Goal: Task Accomplishment & Management: Complete application form

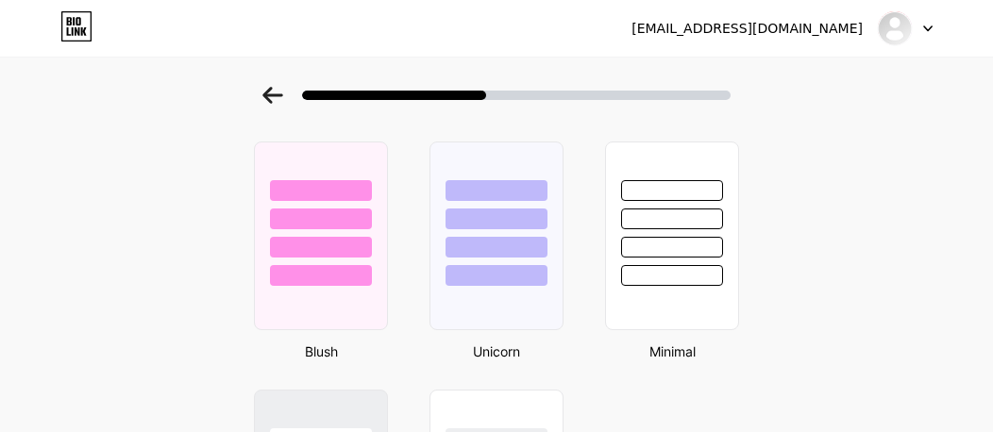
scroll to position [1646, 0]
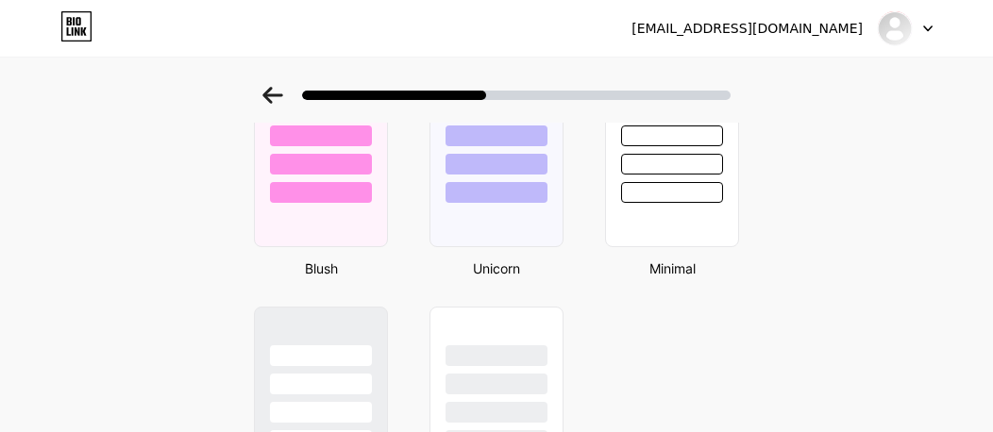
drag, startPoint x: 479, startPoint y: 95, endPoint x: 568, endPoint y: 95, distance: 88.7
click at [568, 95] on div at bounding box center [516, 95] width 428 height 9
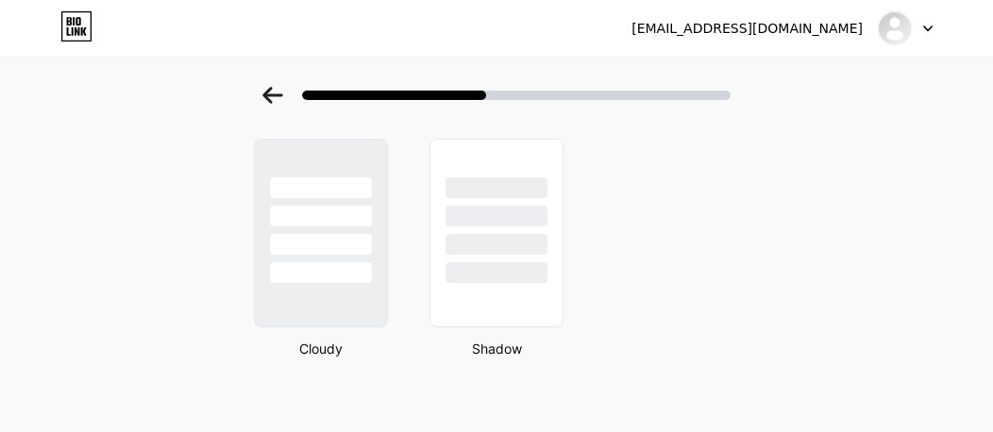
scroll to position [1815, 0]
click at [347, 158] on div at bounding box center [321, 209] width 136 height 148
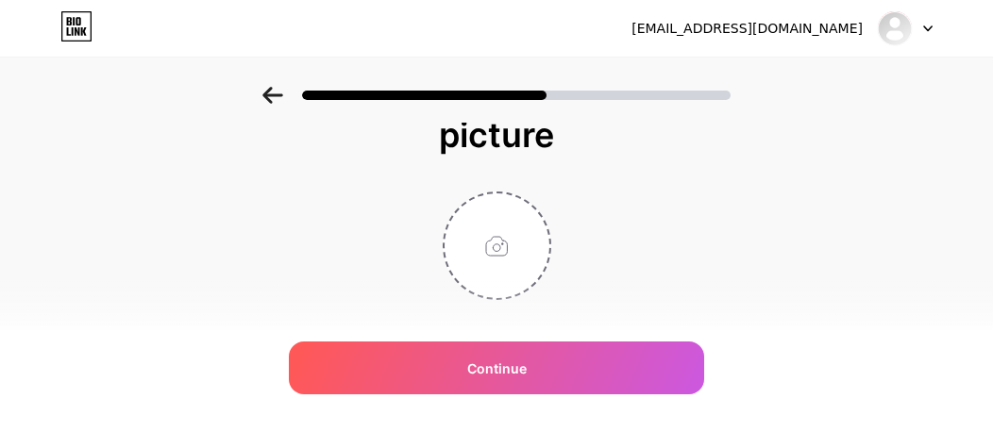
scroll to position [53, 0]
click at [508, 243] on input "file" at bounding box center [496, 248] width 105 height 105
click at [504, 246] on input "file" at bounding box center [496, 248] width 105 height 105
type input "C:\fakepath\FB_IMG_1760270213849.jpg"
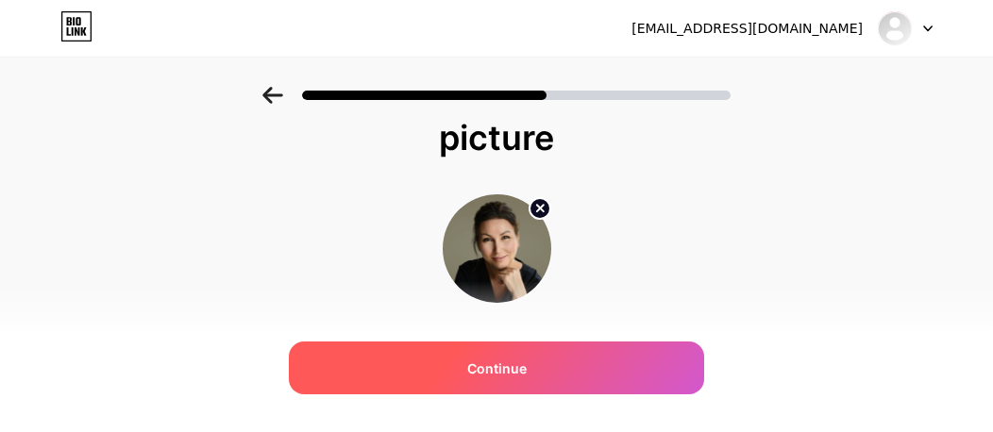
click at [485, 367] on span "Continue" at bounding box center [496, 369] width 59 height 20
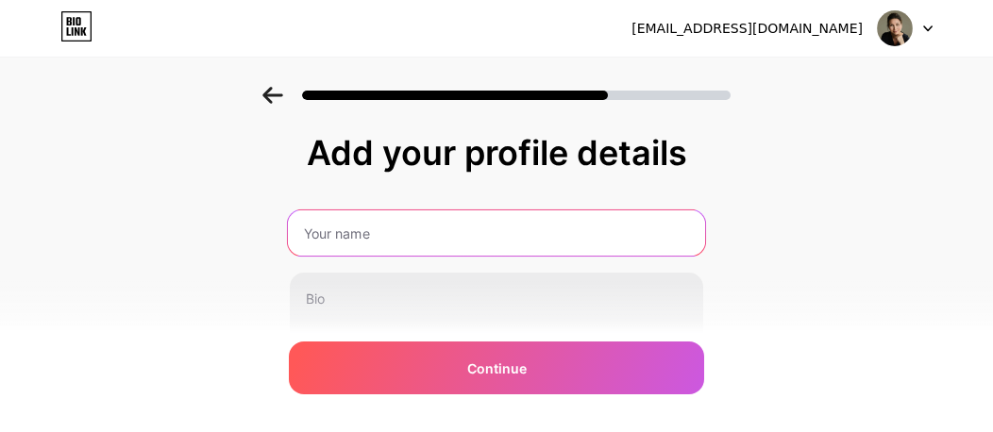
click at [468, 229] on input "text" at bounding box center [496, 232] width 417 height 45
click at [311, 227] on input "Neringa" at bounding box center [496, 232] width 417 height 45
type input "Kosmetologė Neringa"
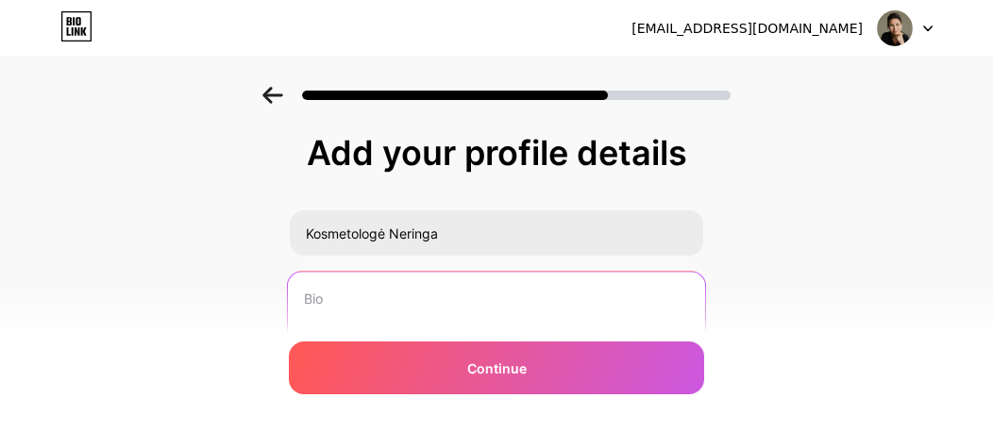
click at [411, 292] on textarea at bounding box center [496, 349] width 417 height 154
paste textarea "[PERSON_NAME] – kosmetologė ir Grožio bei estetikos centro ASHTAR įkūrėja [GEOG…"
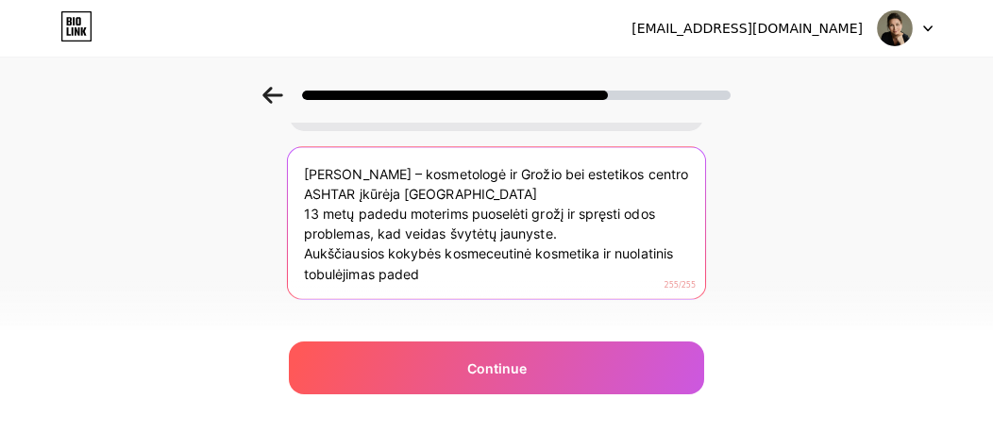
scroll to position [124, 0]
click at [495, 173] on textarea "[PERSON_NAME] – kosmetologė ir Grožio bei estetikos centro ASHTAR įkūrėja [GEOG…" at bounding box center [496, 225] width 417 height 154
click at [570, 167] on textarea "[PERSON_NAME] – kosmetologė beiGrožio bei estetikos centro ASHTAR įkūrėja [GEOG…" at bounding box center [496, 225] width 417 height 154
click at [506, 173] on textarea "[PERSON_NAME] – kosmetologė beiGrožio bei estetikos centro ASHTAR įkūrėja [GEOG…" at bounding box center [496, 225] width 417 height 154
click at [473, 279] on textarea "[PERSON_NAME] – kosmetologė beiGrožio bei estetikos centro ASHTAR įkūrėja [GEOG…" at bounding box center [496, 225] width 417 height 154
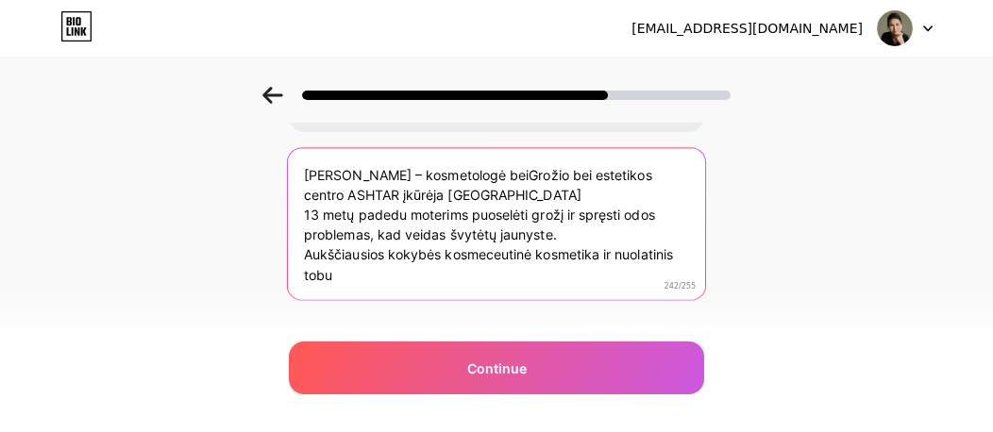
click at [508, 172] on textarea "[PERSON_NAME] – kosmetologė beiGrožio bei estetikos centro ASHTAR įkūrėja [GEOG…" at bounding box center [496, 225] width 417 height 154
click at [576, 171] on textarea "[PERSON_NAME] – kosmetologė bei [GEOGRAPHIC_DATA] bei estetikos centro ASHTAR į…" at bounding box center [496, 225] width 417 height 154
click at [572, 171] on textarea "[PERSON_NAME] – kosmetologė bei [GEOGRAPHIC_DATA] ir estetikos centro ASHTAR įk…" at bounding box center [496, 225] width 417 height 154
click at [632, 173] on textarea "[PERSON_NAME] – kosmetologė bei Grožio ir Estetikos centro ASHTAR įkūrėja [GEOG…" at bounding box center [496, 225] width 417 height 154
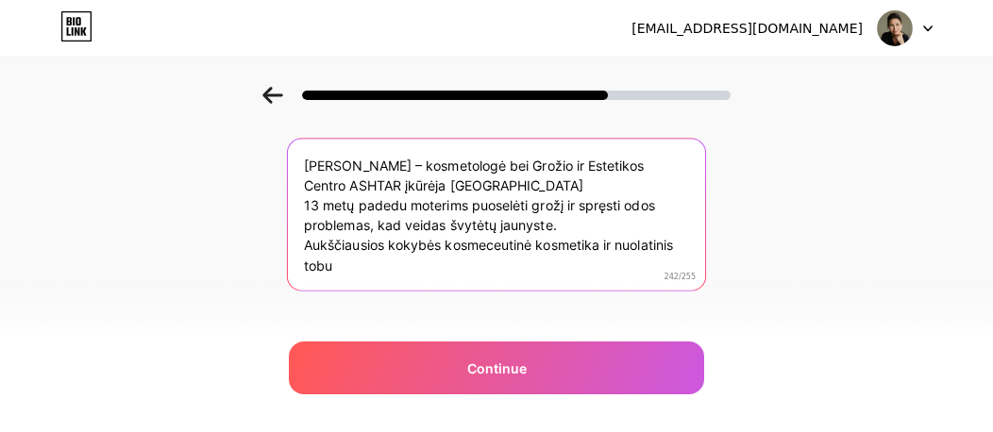
scroll to position [125, 0]
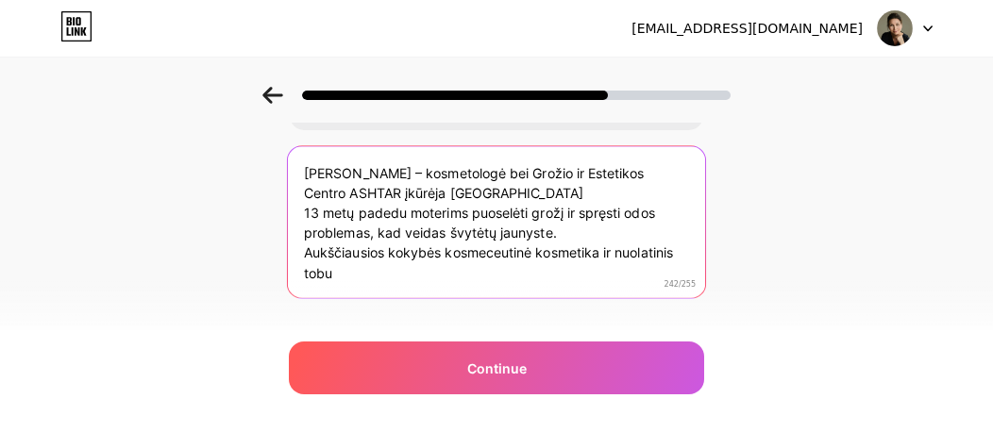
drag, startPoint x: 311, startPoint y: 252, endPoint x: 382, endPoint y: 280, distance: 76.2
click at [381, 286] on textarea "[PERSON_NAME] – kosmetologė bei Grožio ir Estetikos Centro ASHTAR įkūrėja [GEOG…" at bounding box center [496, 223] width 417 height 154
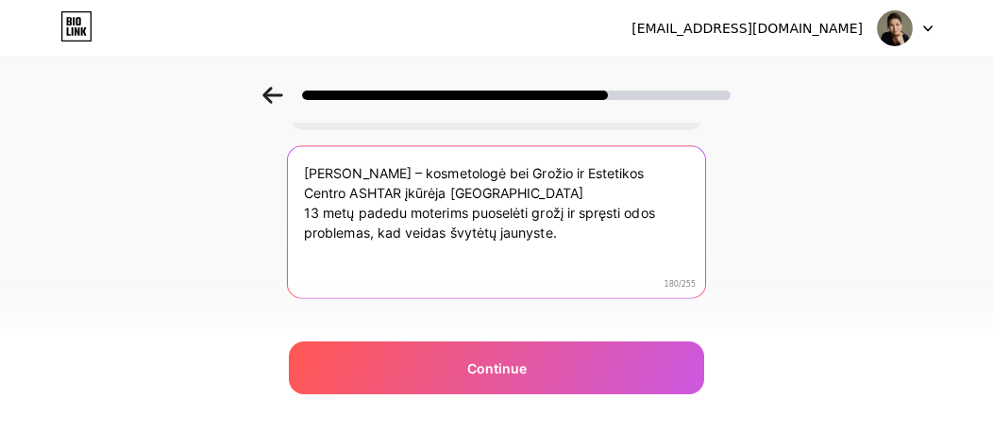
paste textarea "🌿 Sveika oda – tai ne prabanga, o sveikatos ir pasitikėjimo atspindys."
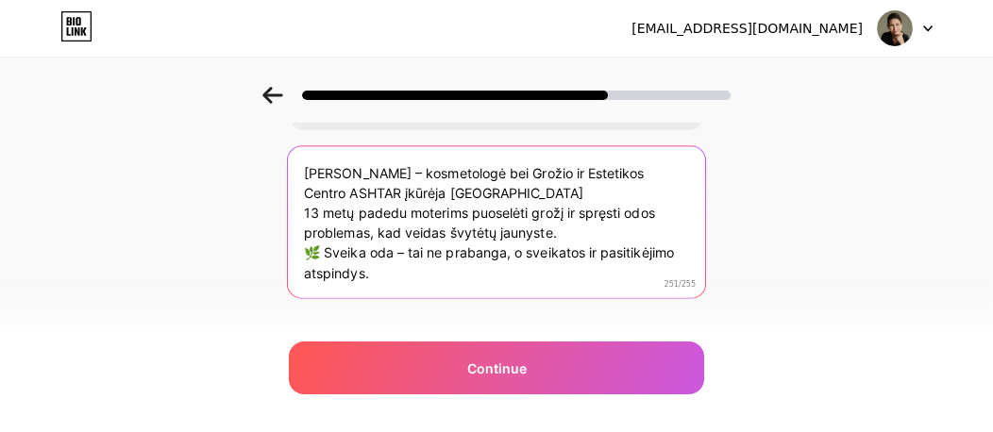
click at [311, 207] on textarea "[PERSON_NAME] – kosmetologė bei Grožio ir Estetikos Centro ASHTAR įkūrėja [GEOG…" at bounding box center [496, 223] width 417 height 154
drag, startPoint x: 412, startPoint y: 191, endPoint x: 500, endPoint y: 188, distance: 87.8
click at [500, 188] on textarea "[PERSON_NAME] – kosmetologė bei Grožio ir Estetikos Centro ASHTAR įkūrėja [GEOG…" at bounding box center [496, 223] width 417 height 154
click at [496, 186] on textarea "[PERSON_NAME] – kosmetologė bei Grožio ir Estetikos Centro ASHTAR įkūrėja [GEOG…" at bounding box center [496, 223] width 417 height 154
drag, startPoint x: 413, startPoint y: 188, endPoint x: 477, endPoint y: 192, distance: 64.3
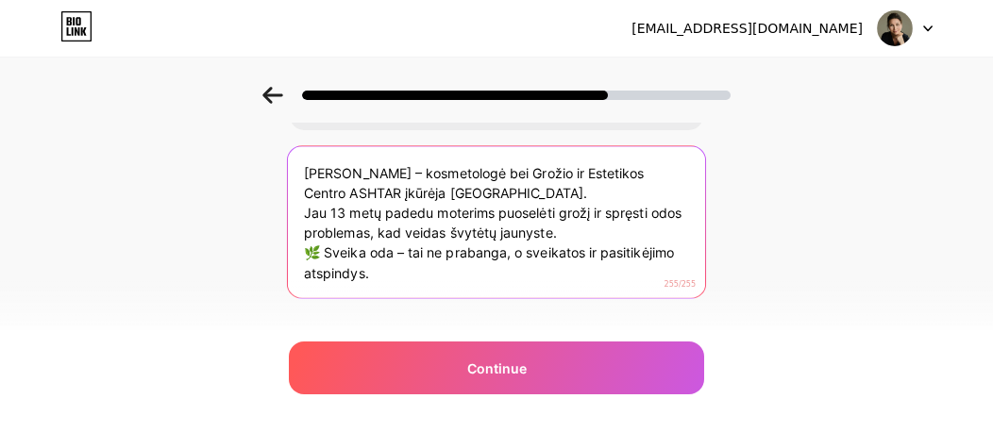
click at [477, 192] on textarea "[PERSON_NAME] – kosmetologė bei Grožio ir Estetikos Centro ASHTAR įkūrėja [GEOG…" at bounding box center [496, 223] width 417 height 154
click at [500, 193] on textarea "[PERSON_NAME] – kosmetologė bei Grožio ir Estetikos Centro ASHTAR įkūrėja [GEOG…" at bounding box center [496, 223] width 417 height 154
click at [611, 210] on textarea "[PERSON_NAME] – kosmetologė bei Grožio ir Estetikos Centro ASHTAR įkūrėja [GEOG…" at bounding box center [496, 223] width 417 height 154
click at [578, 237] on textarea "[PERSON_NAME] – kosmetologė bei Grožio ir Estetikos Centro ASHTAR įkūrėja [GEOG…" at bounding box center [496, 223] width 417 height 154
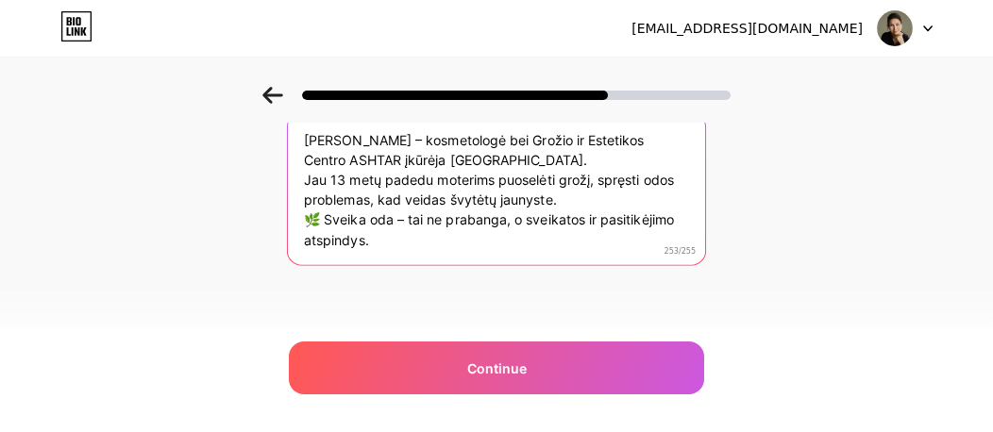
scroll to position [160, 0]
drag, startPoint x: 310, startPoint y: 218, endPoint x: 323, endPoint y: 214, distance: 12.8
click at [325, 216] on textarea "[PERSON_NAME] – kosmetologė bei Grožio ir Estetikos Centro ASHTAR įkūrėja [GEOG…" at bounding box center [496, 188] width 417 height 154
paste textarea
click at [425, 209] on textarea "[PERSON_NAME] – kosmetologė bei Grožio ir Estetikos Centro ASHTAR įkūrėja [GEOG…" at bounding box center [496, 188] width 417 height 154
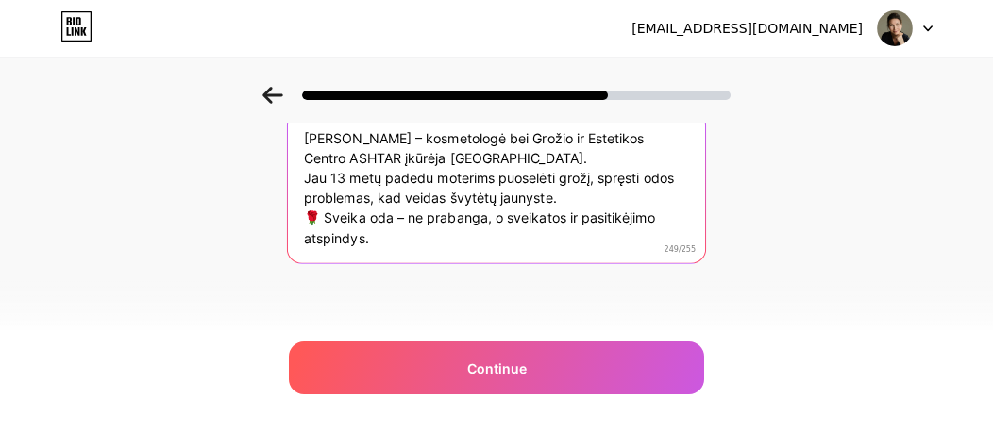
click at [506, 219] on textarea "[PERSON_NAME] – kosmetologė bei Grožio ir Estetikos Centro ASHTAR įkūrėja [GEOG…" at bounding box center [496, 188] width 417 height 154
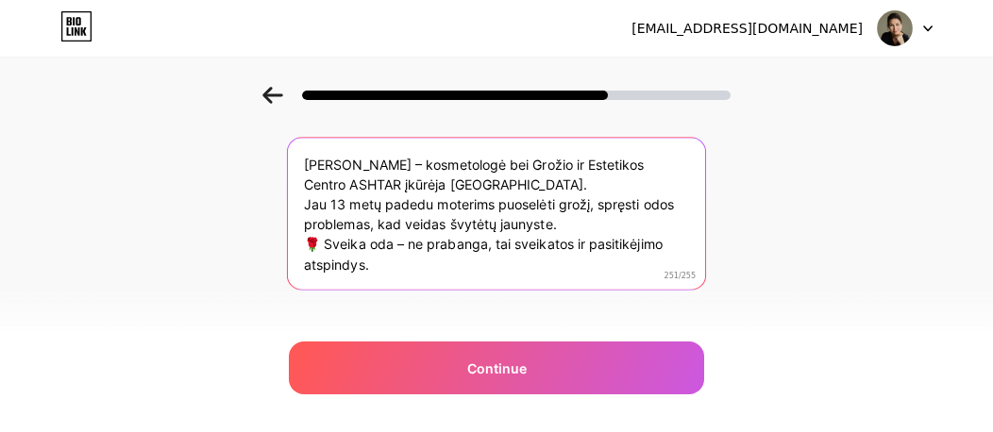
scroll to position [133, 0]
drag, startPoint x: 312, startPoint y: 159, endPoint x: 418, endPoint y: 297, distance: 174.4
click at [418, 297] on div "Add your profile details Kosmetologė [PERSON_NAME] – kosmetologė bei Grožio ir …" at bounding box center [496, 193] width 415 height 384
type textarea "[PERSON_NAME] – kosmetologė bei Grožio ir Estetikos Centro ASHTAR įkūrėja [GEOG…"
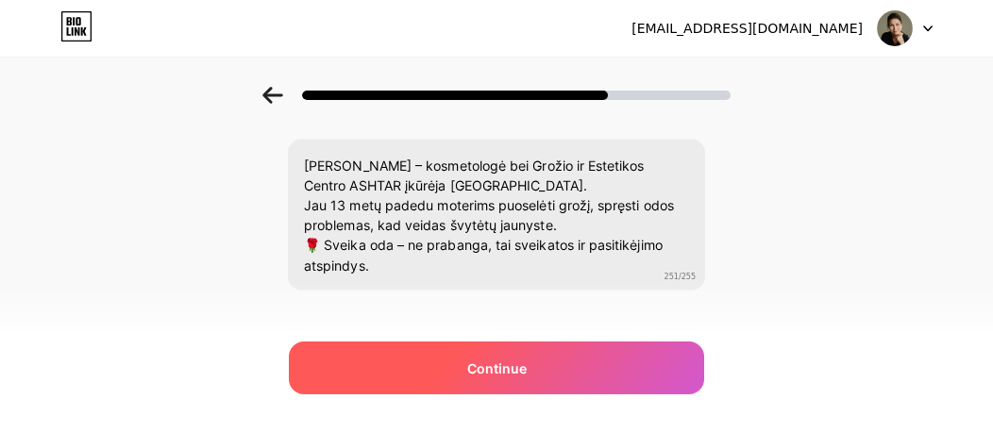
click at [501, 366] on span "Continue" at bounding box center [496, 369] width 59 height 20
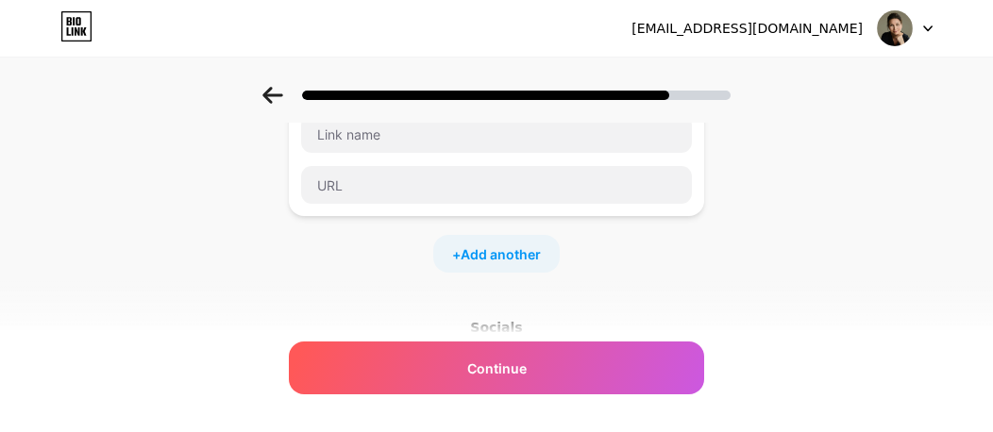
scroll to position [0, 0]
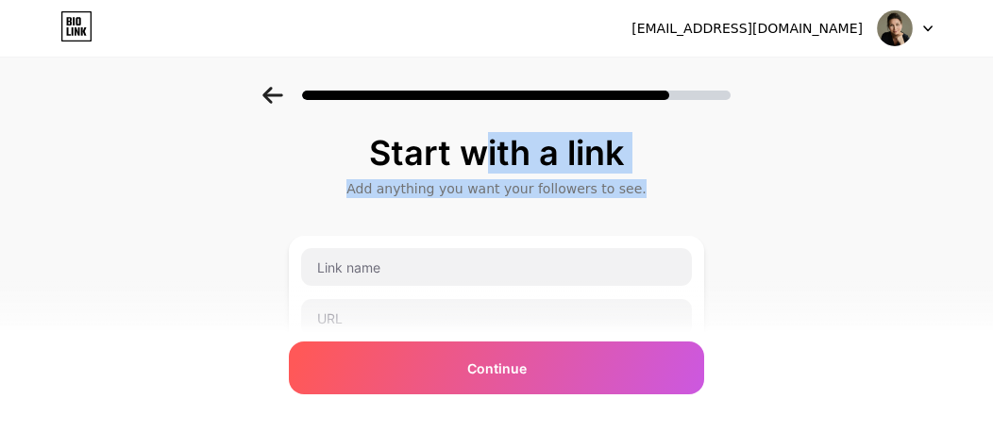
drag, startPoint x: 378, startPoint y: 140, endPoint x: 685, endPoint y: 198, distance: 312.2
click at [685, 200] on div "Start with a link Add anything you want your followers to see. + Add another So…" at bounding box center [496, 395] width 415 height 522
click at [278, 184] on div "Start with a link Add anything you want your followers to see. + Add another So…" at bounding box center [496, 418] width 993 height 663
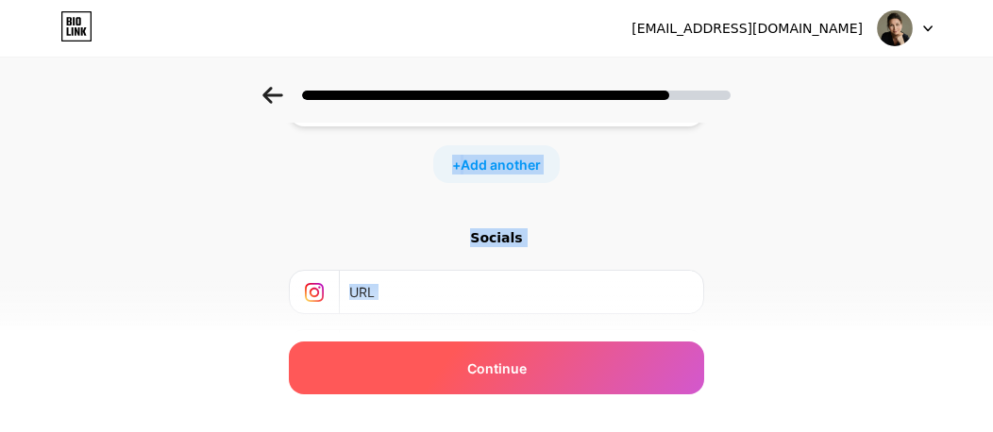
scroll to position [270, 0]
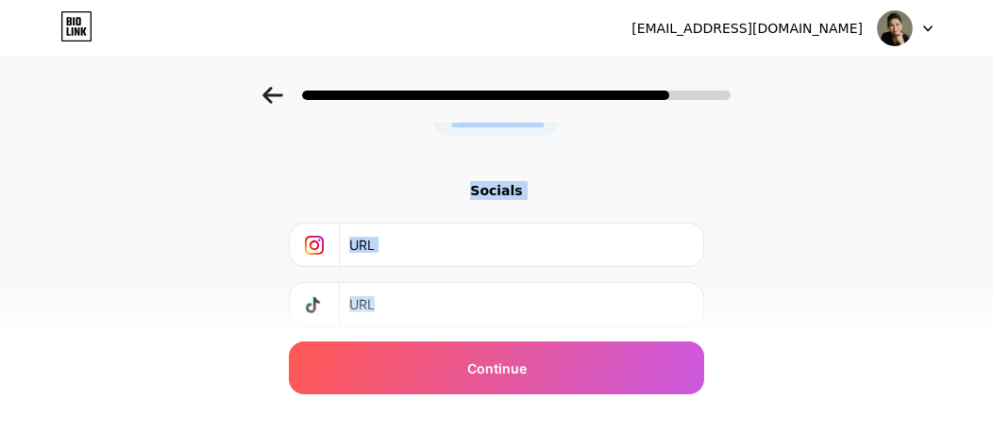
drag, startPoint x: 379, startPoint y: 149, endPoint x: 783, endPoint y: 326, distance: 440.7
click at [784, 329] on div "Start with a link Add anything you want your followers to see. + Add another So…" at bounding box center [496, 148] width 993 height 663
copy div "Start with a link Add anything you want your followers to see. + Add another So…"
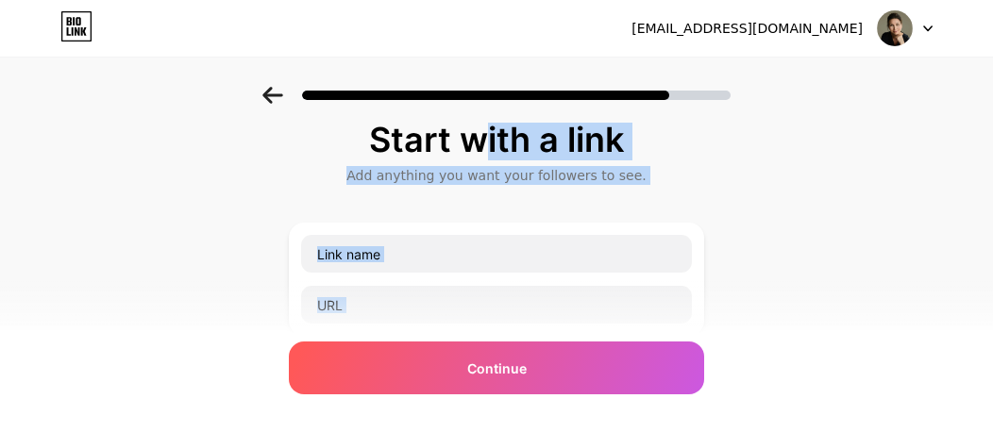
scroll to position [0, 0]
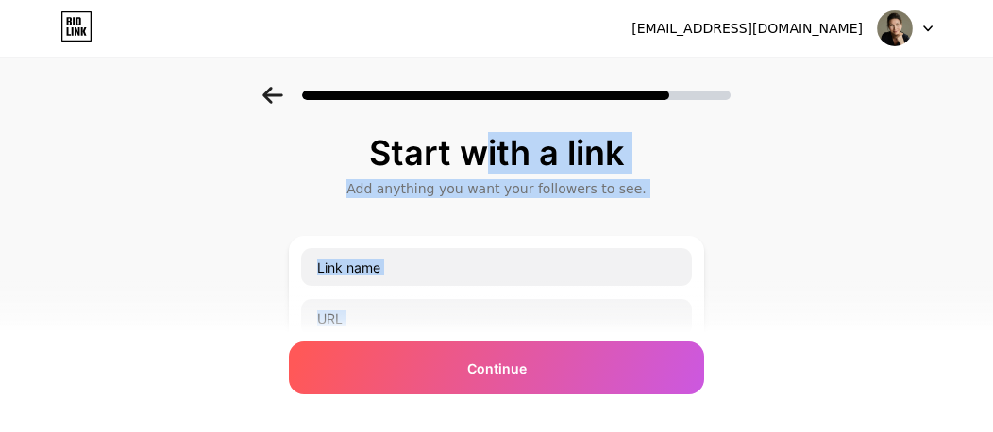
click at [804, 218] on div "Start with a link Add anything you want your followers to see. + Add another So…" at bounding box center [496, 418] width 993 height 663
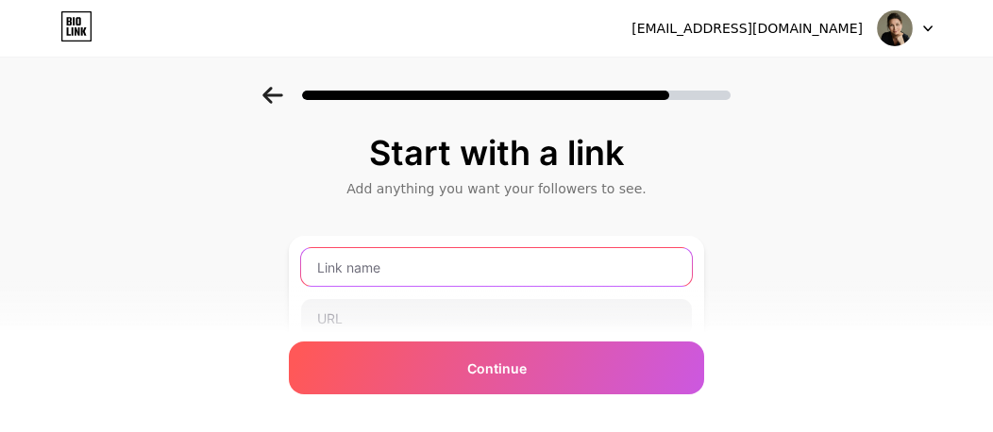
click at [366, 265] on input "text" at bounding box center [496, 267] width 391 height 38
paste input "Registracija vizitui"
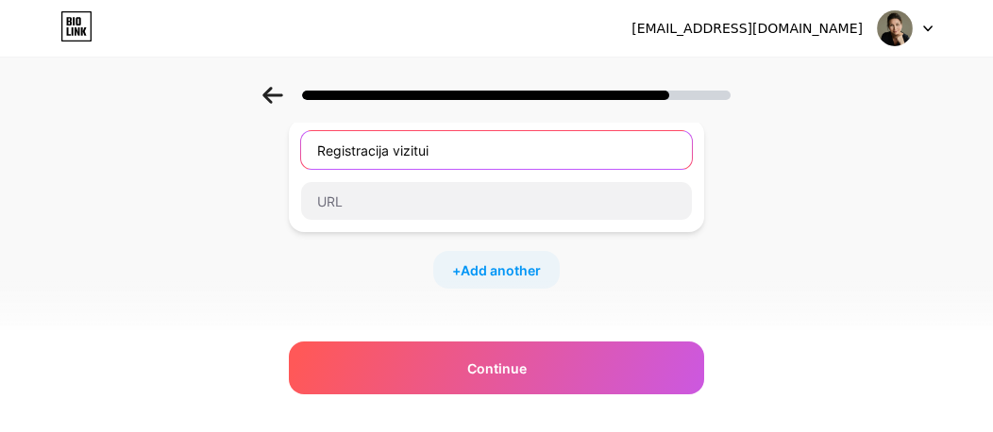
scroll to position [115, 14]
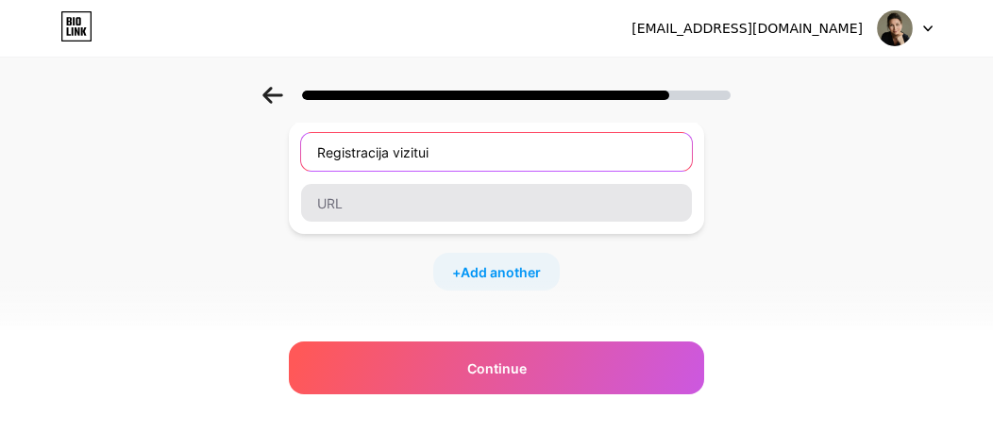
type input "Registracija vizitui"
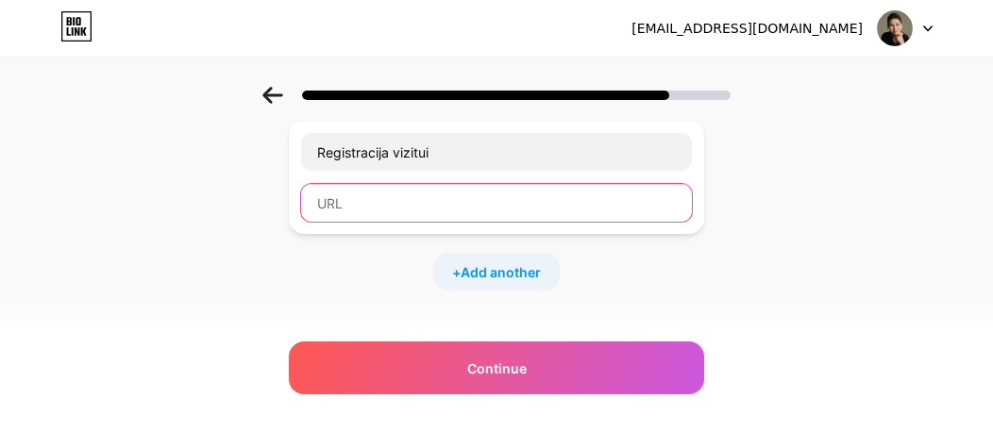
click at [406, 203] on input "text" at bounding box center [496, 203] width 391 height 38
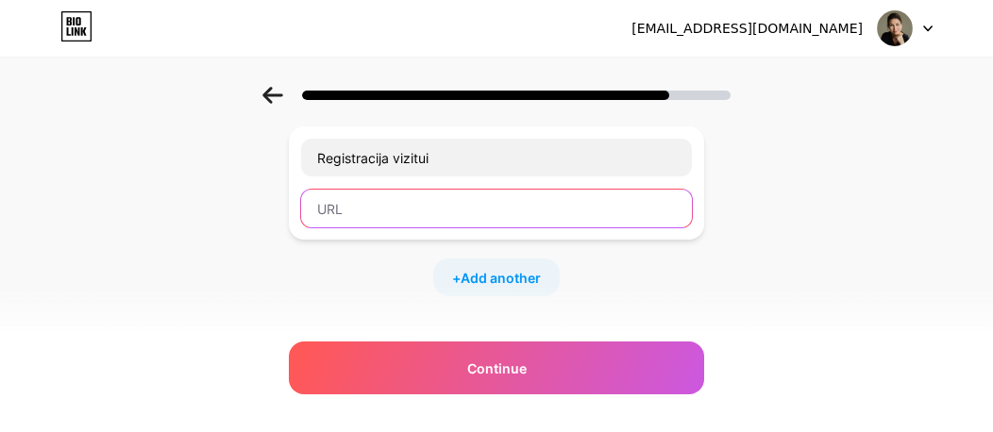
scroll to position [110, 14]
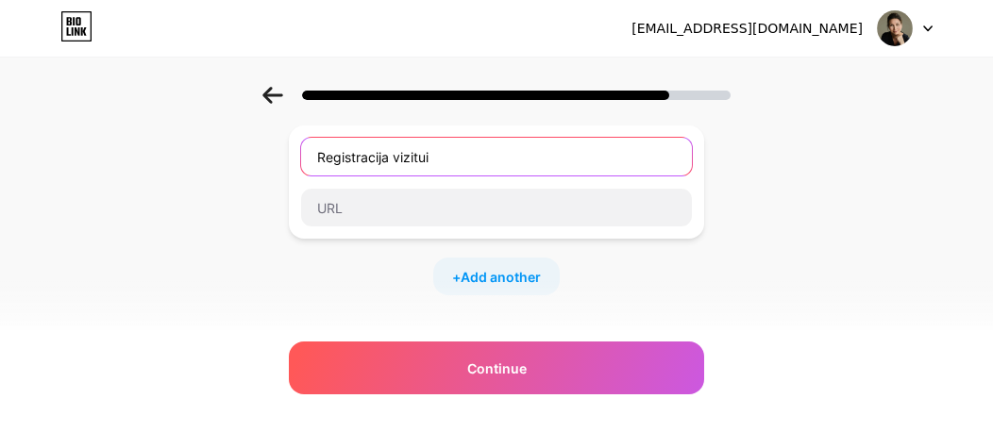
click at [472, 142] on input "Registracija vizitui" at bounding box center [496, 157] width 391 height 38
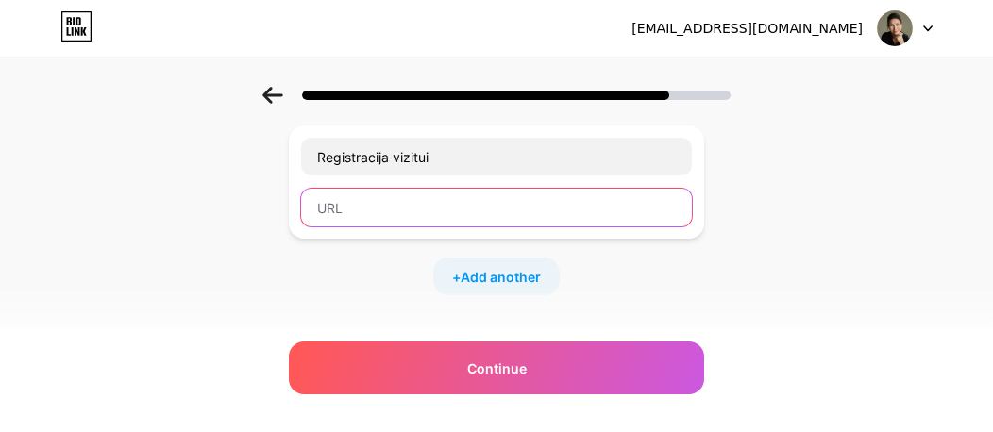
click at [366, 209] on input "text" at bounding box center [496, 208] width 391 height 38
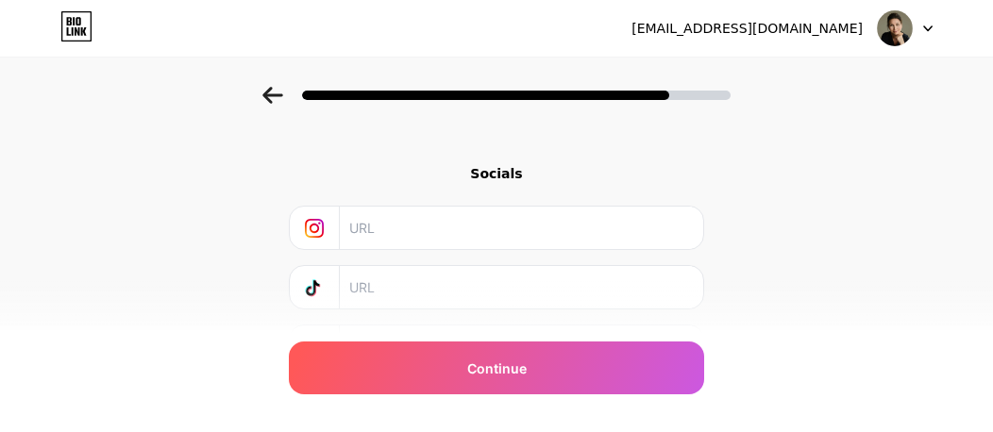
scroll to position [286, 11]
click at [387, 227] on input "text" at bounding box center [520, 229] width 343 height 42
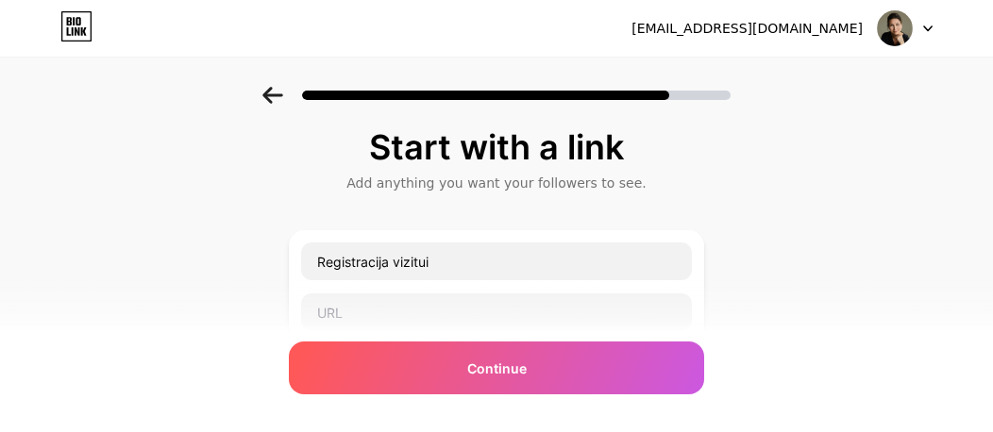
scroll to position [0, 11]
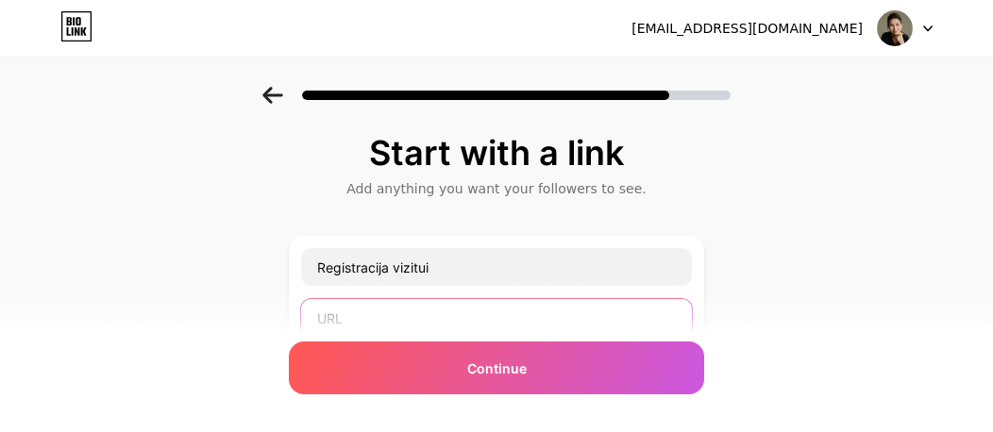
click at [403, 302] on input "text" at bounding box center [496, 318] width 391 height 38
paste input "[URL][DOMAIN_NAME][DOMAIN_NAME]"
click at [406, 318] on input "[URL][DOMAIN_NAME][DOMAIN_NAME]" at bounding box center [496, 318] width 391 height 38
click at [406, 319] on input "[URL][DOMAIN_NAME][DOMAIN_NAME]" at bounding box center [496, 318] width 391 height 38
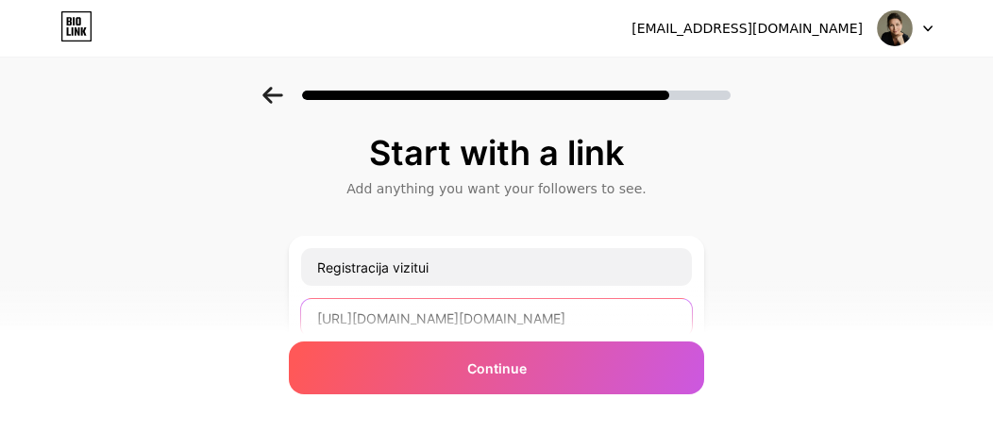
type input "[URL][DOMAIN_NAME][DOMAIN_NAME]"
click at [667, 238] on div "Registracija vizitui [URL][DOMAIN_NAME][DOMAIN_NAME]" at bounding box center [496, 292] width 415 height 113
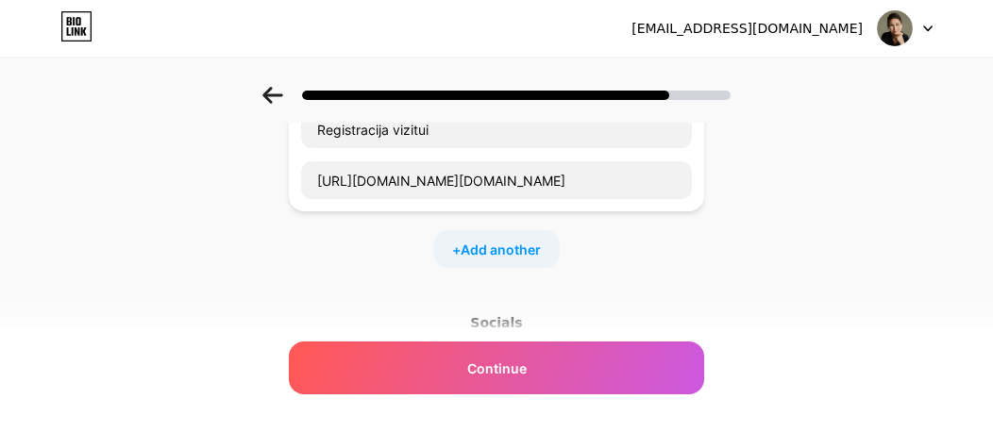
scroll to position [138, 14]
click at [499, 243] on span "Add another" at bounding box center [500, 250] width 80 height 20
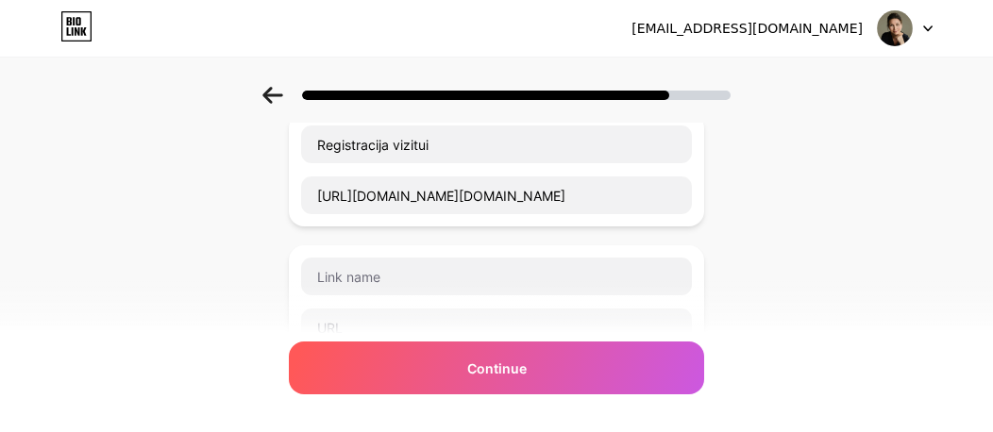
scroll to position [118, 14]
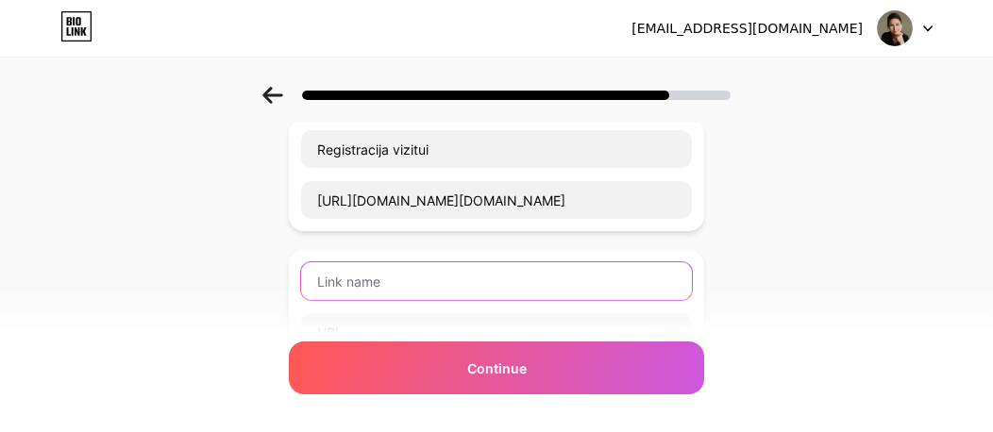
click at [392, 276] on input "text" at bounding box center [496, 281] width 391 height 38
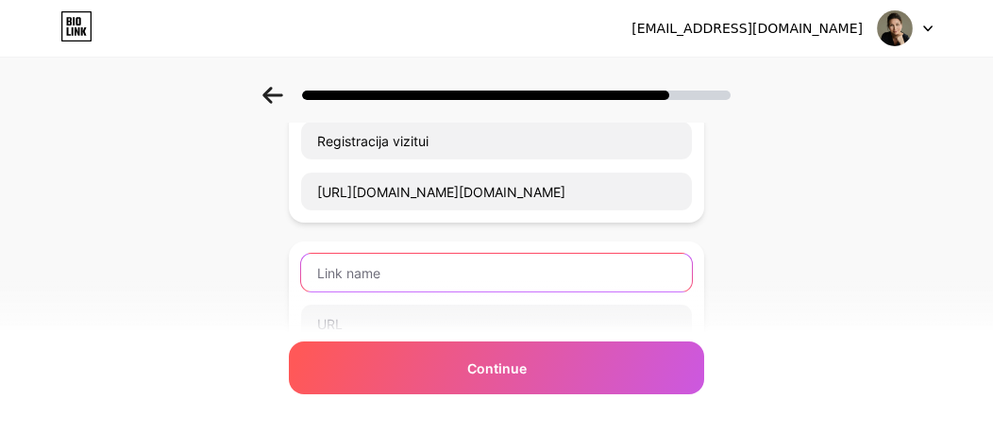
scroll to position [127, 14]
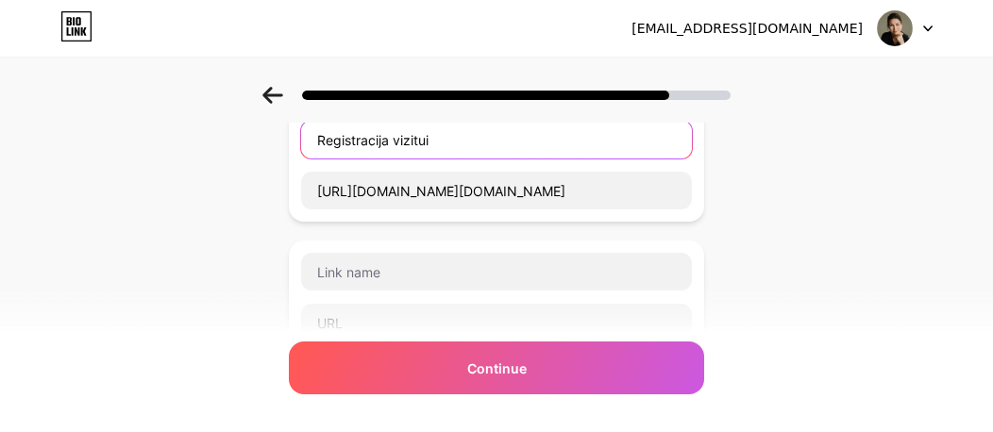
click at [447, 135] on input "Registracija vizitui" at bounding box center [496, 140] width 391 height 38
click at [379, 136] on input "Registracija vizitui" at bounding box center [496, 140] width 391 height 38
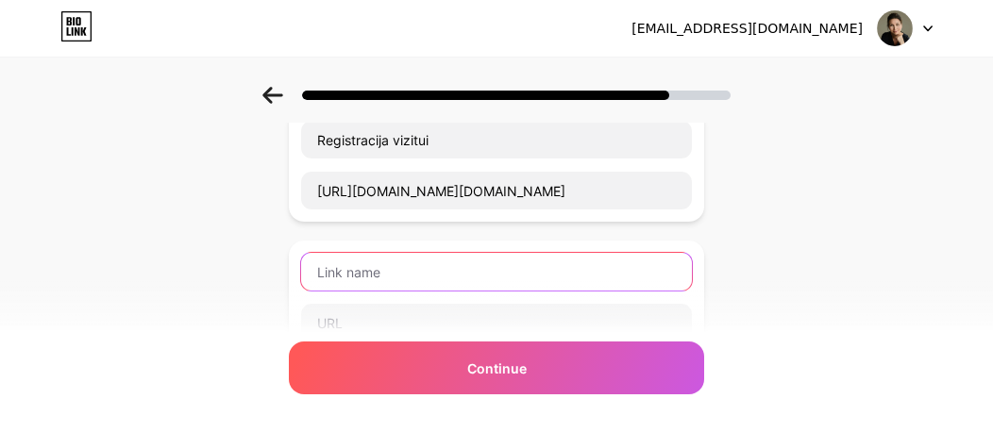
click at [406, 270] on input "text" at bounding box center [496, 272] width 391 height 38
paste input "FitLine – grožis iš vidaus"
click at [370, 269] on input "FitLine – grožis iš vidaus" at bounding box center [496, 272] width 391 height 38
click at [507, 276] on input "FitLine – grožis iš vidaus" at bounding box center [496, 272] width 391 height 38
click at [371, 267] on input "FitLine – grožis iš vidaus" at bounding box center [496, 272] width 391 height 38
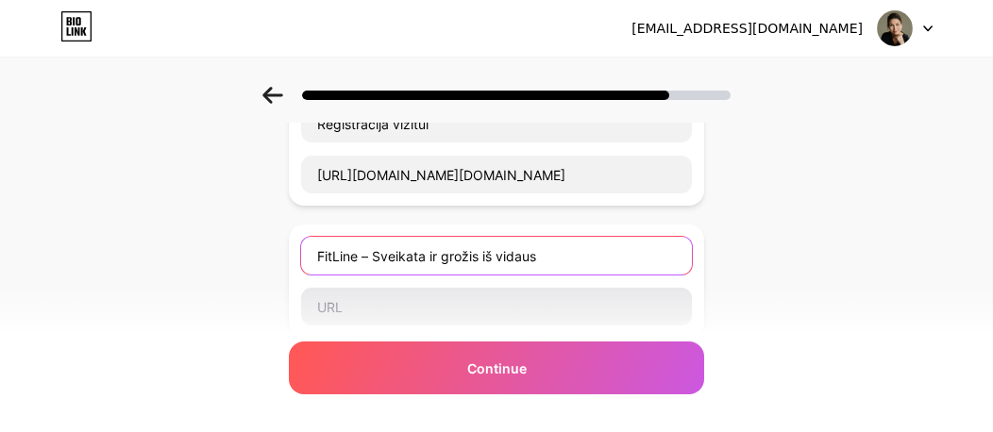
scroll to position [143, 14]
click at [554, 258] on input "FitLine – Sveikata ir grožis iš vidaus" at bounding box center [496, 256] width 391 height 38
click at [342, 253] on input "FitLine - papildai grožiui ir sveikatai" at bounding box center [496, 256] width 391 height 38
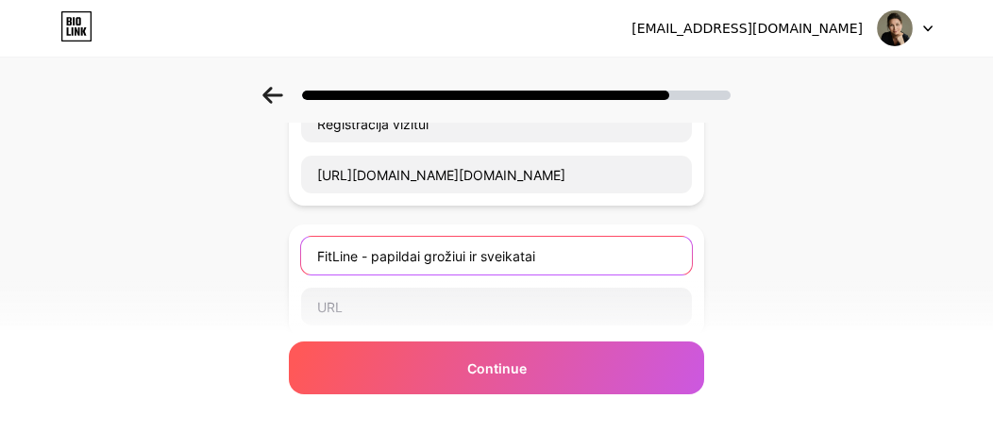
click at [621, 237] on input "FitLine - papildai grožiui ir sveikatai" at bounding box center [496, 256] width 391 height 38
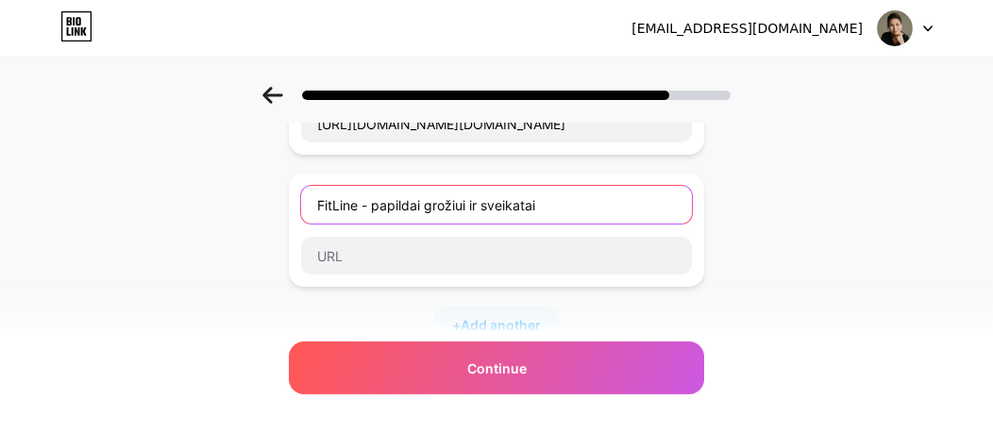
scroll to position [195, 14]
type input "FitLine - papildai grožiui ir sveikatai"
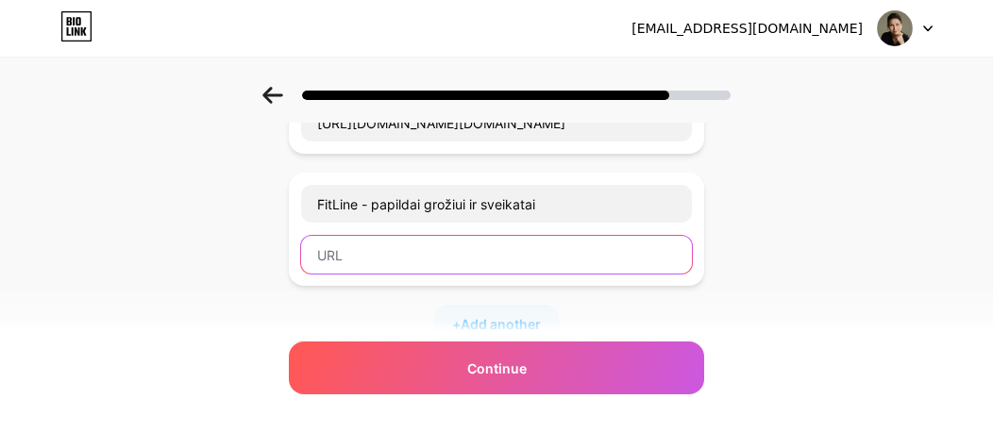
click at [368, 254] on input "text" at bounding box center [496, 255] width 391 height 38
paste input "[URL][DOMAIN_NAME]"
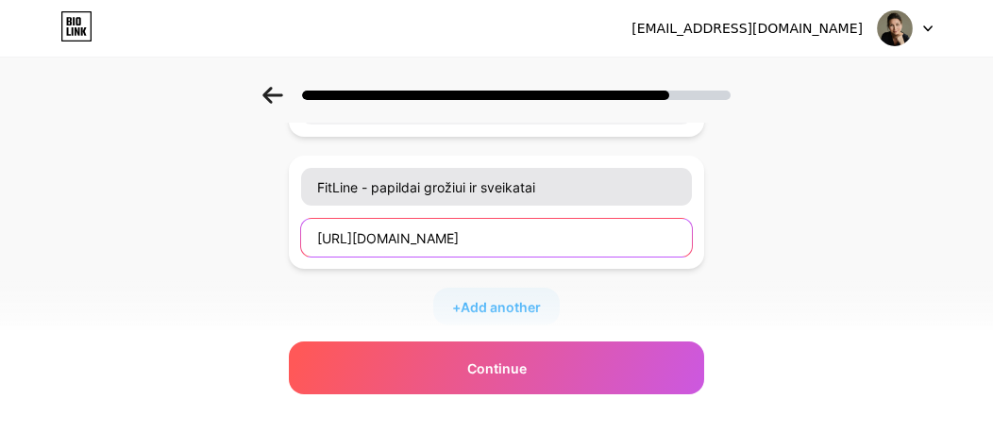
scroll to position [213, 14]
type input "[URL][DOMAIN_NAME]"
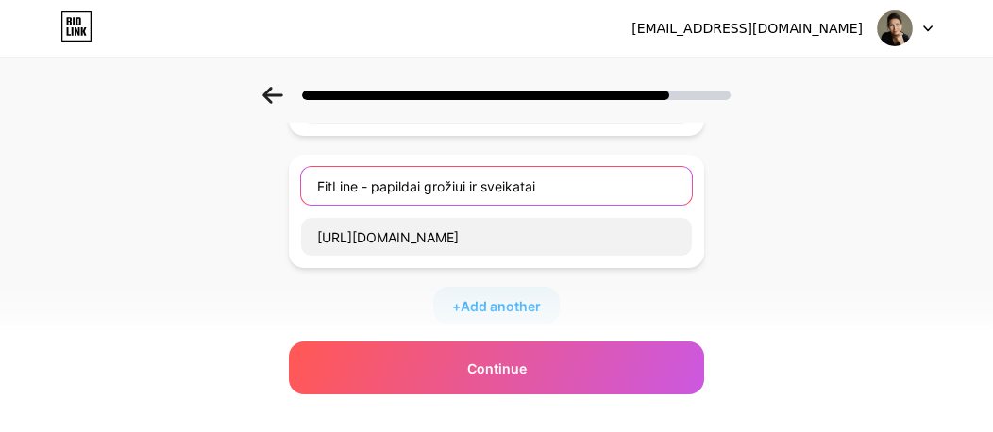
scroll to position [0, 0]
click at [372, 186] on input "FitLine - papildai grožiui ir sveikatai" at bounding box center [496, 186] width 391 height 38
click at [413, 183] on input "FitLine - maisto papildai grožiui ir sveikatai" at bounding box center [496, 186] width 391 height 38
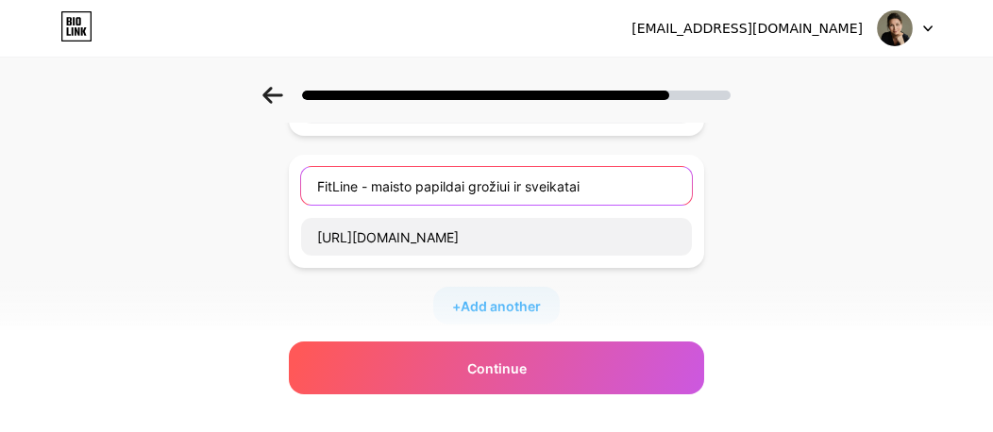
paste input "FitLine – papildai, kuriuos vartoju ir rekomenduoju"
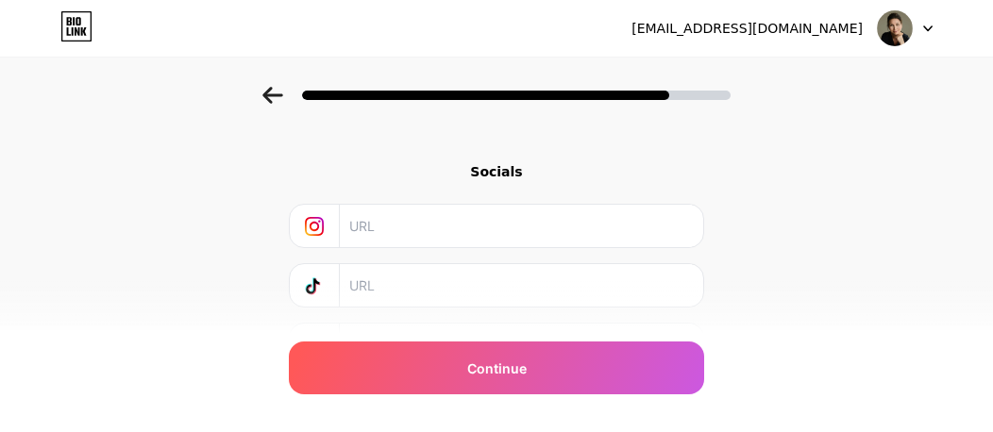
scroll to position [421, 14]
type input "FitLine – papildai, kuriuos vartoju ir rekomenduoju"
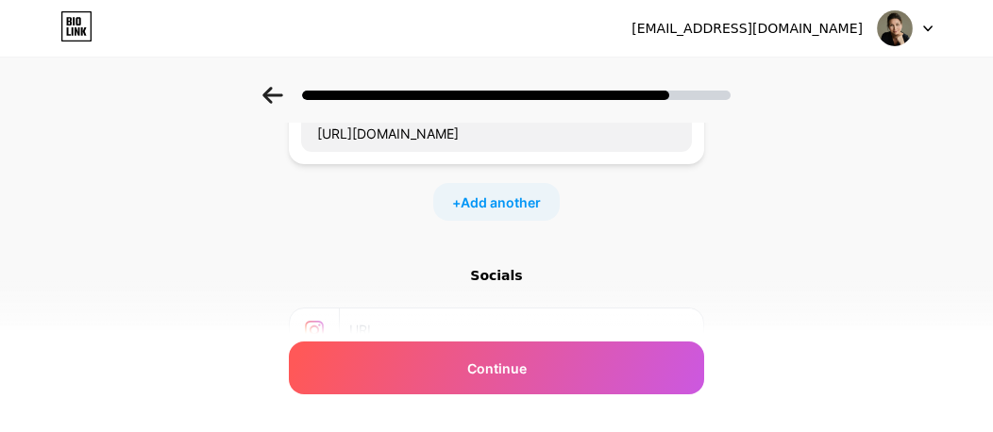
scroll to position [333, 14]
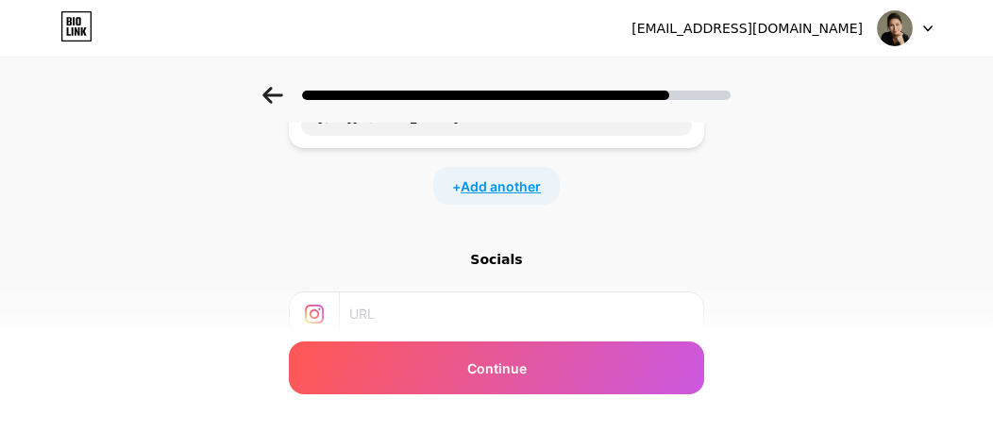
click at [494, 191] on span "Add another" at bounding box center [500, 186] width 80 height 20
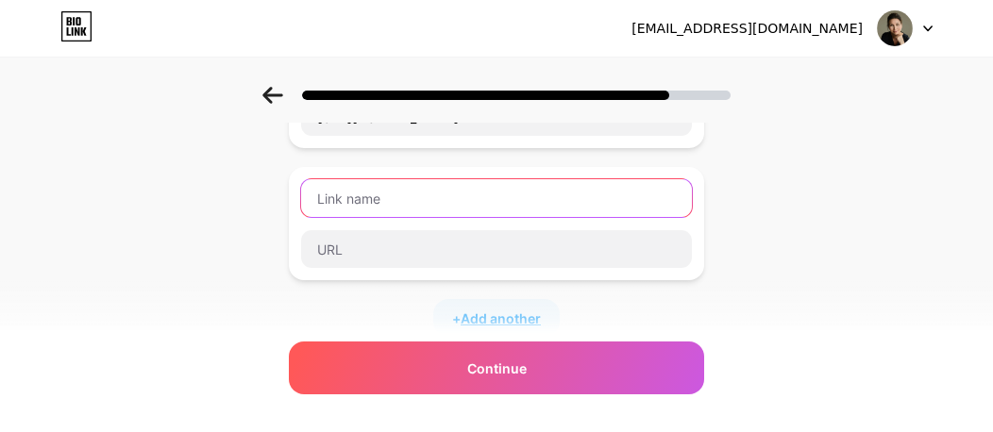
click at [494, 191] on input "text" at bounding box center [496, 198] width 391 height 38
paste input "Apie mane"
type input "Apie mane"
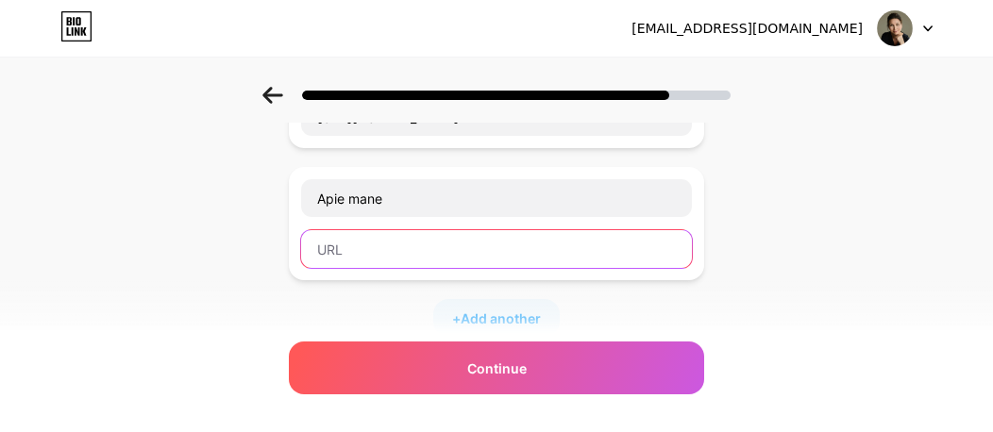
click at [408, 248] on input "text" at bounding box center [496, 249] width 391 height 38
paste input "3️⃣ 💫 Apie mane → Facebook profilis ([URL][DOMAIN_NAME])"
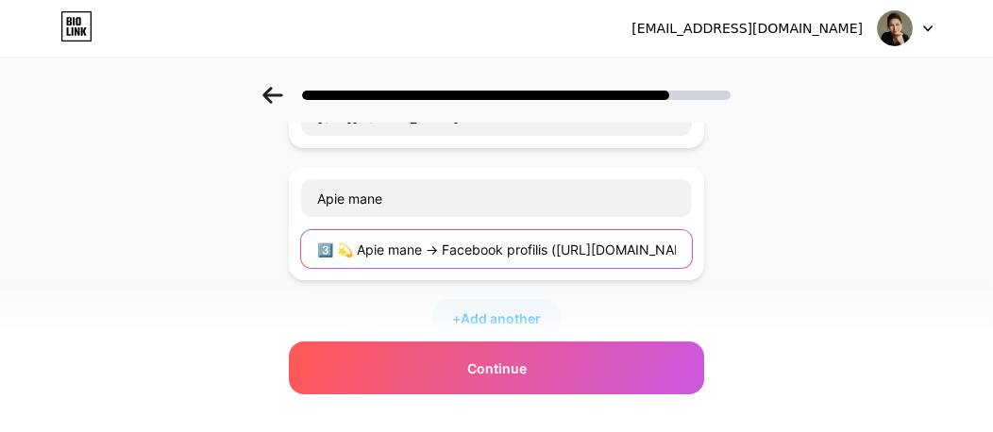
scroll to position [0, 202]
click at [351, 244] on input "3️⃣ 💫 Apie mane → Facebook profilis ([URL][DOMAIN_NAME])" at bounding box center [496, 249] width 391 height 38
click at [653, 239] on input "[URL][DOMAIN_NAME])" at bounding box center [496, 249] width 391 height 38
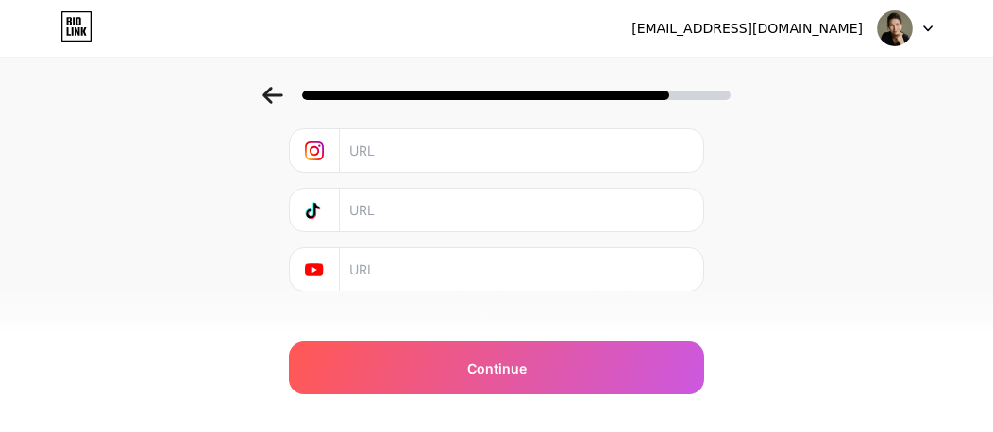
scroll to position [652, 14]
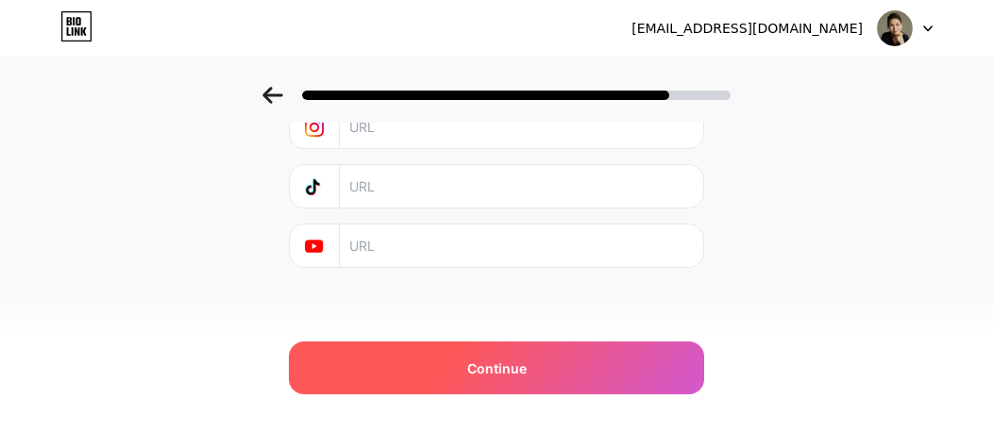
type input "[URL][DOMAIN_NAME]"
click at [512, 365] on span "Continue" at bounding box center [496, 369] width 59 height 20
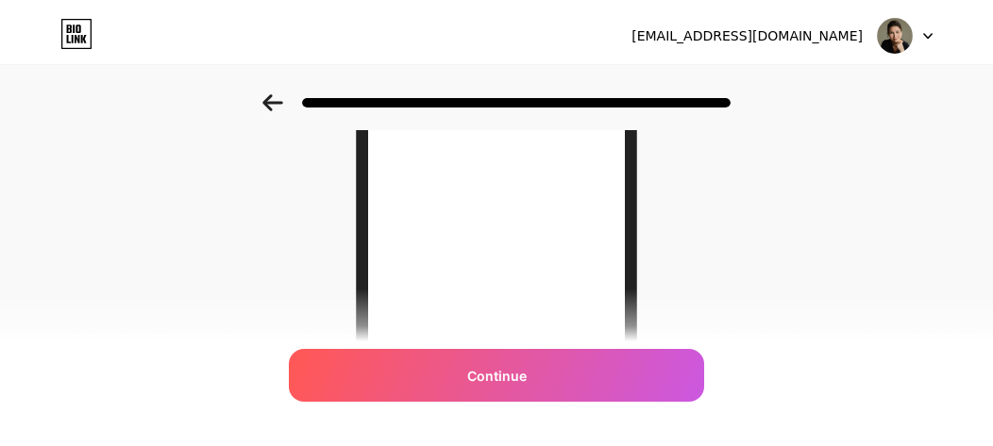
scroll to position [0, 0]
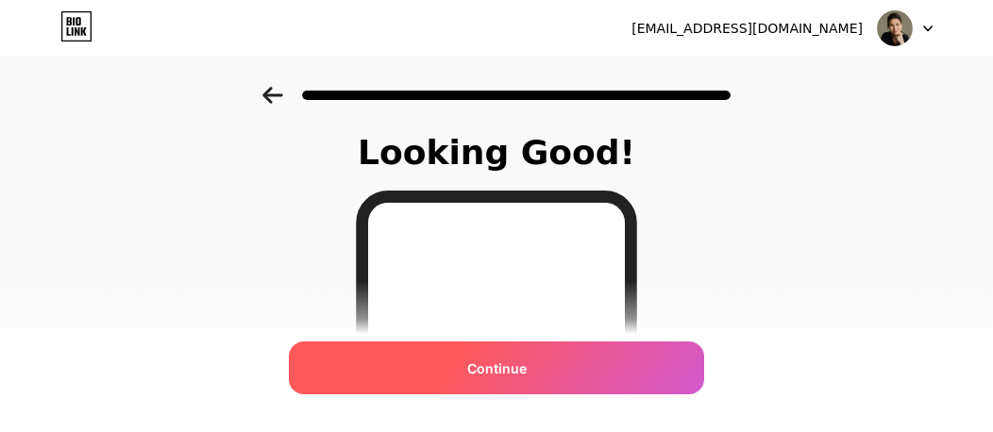
click at [500, 366] on span "Continue" at bounding box center [496, 369] width 59 height 20
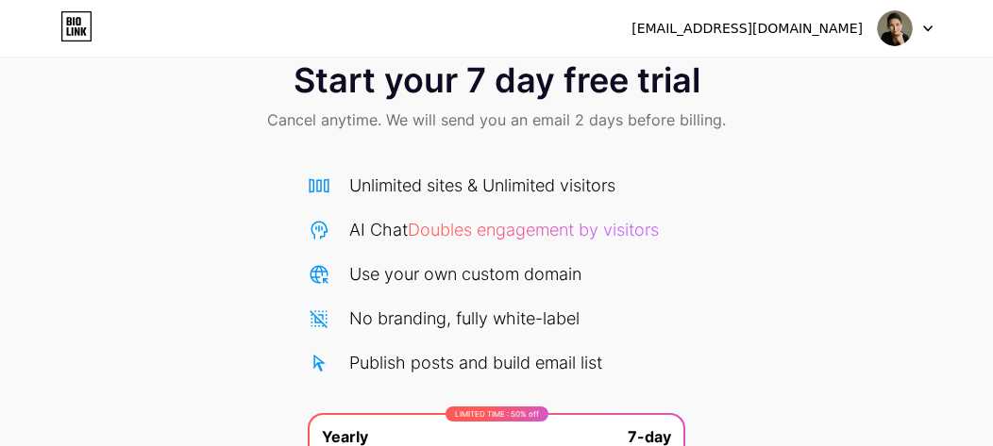
scroll to position [42, 0]
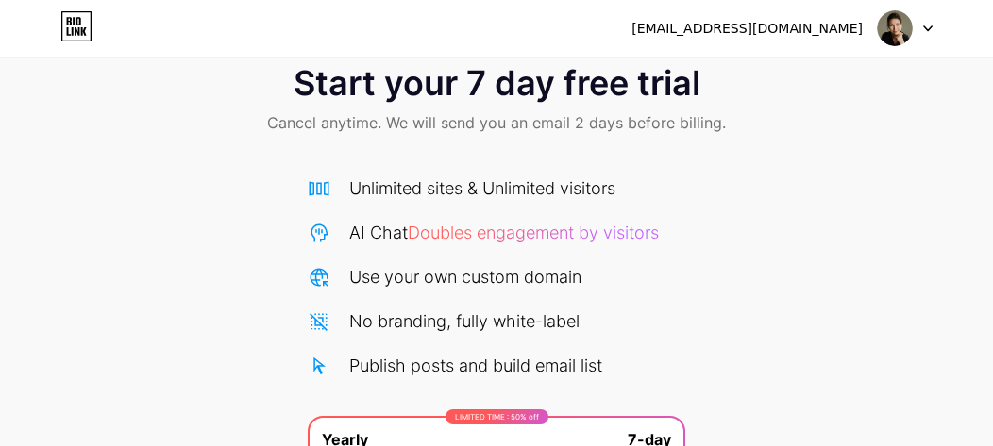
click at [508, 192] on div "Unlimited sites & Unlimited visitors" at bounding box center [482, 188] width 266 height 25
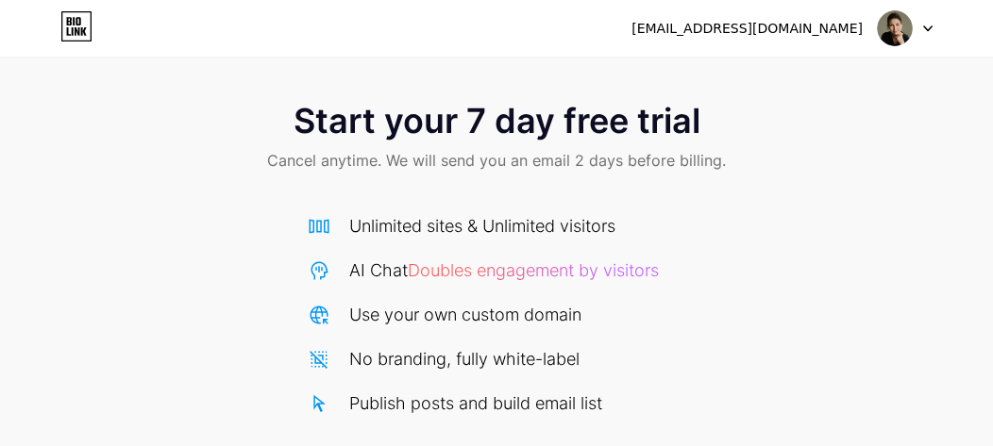
scroll to position [0, 0]
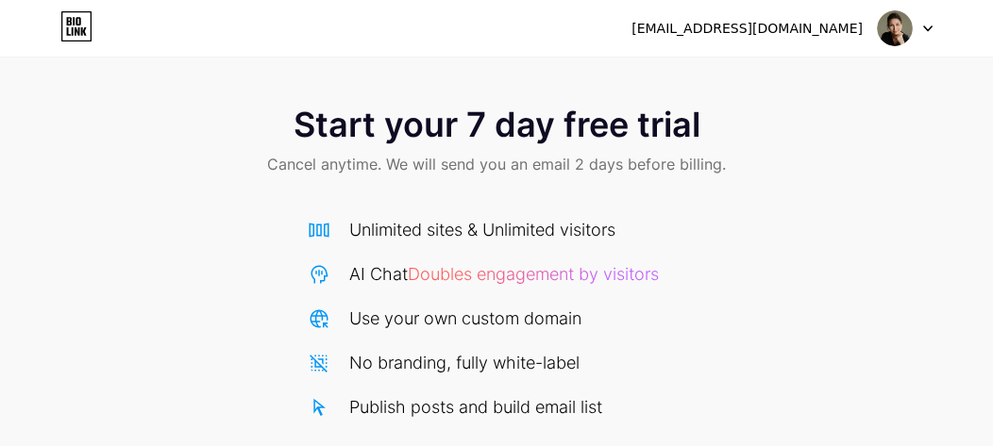
click at [67, 27] on icon at bounding box center [69, 31] width 4 height 8
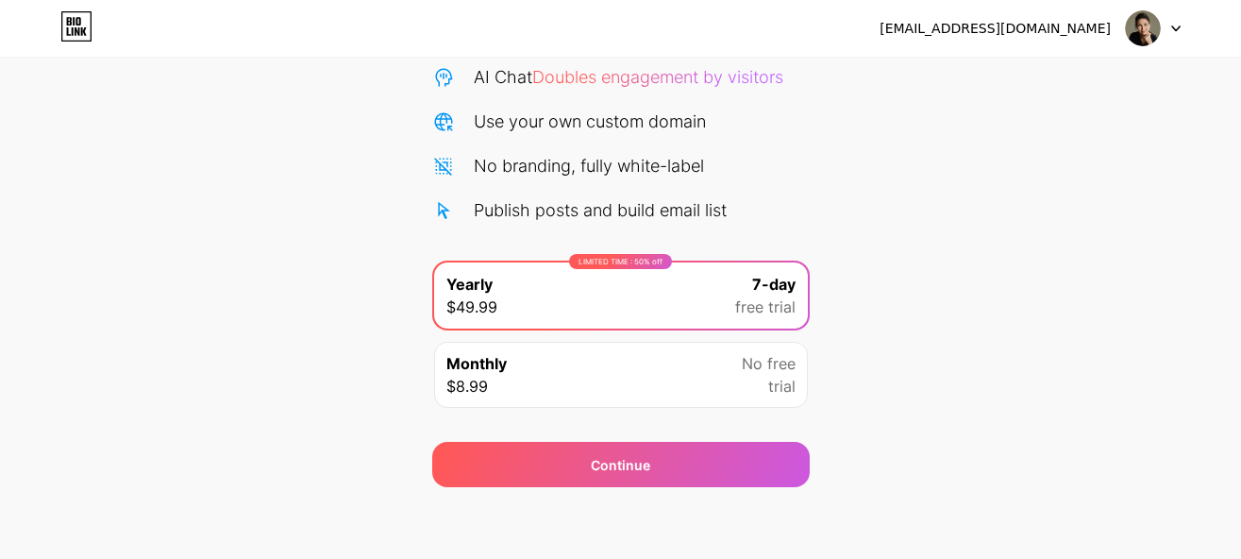
scroll to position [200, 0]
